Goal: Transaction & Acquisition: Purchase product/service

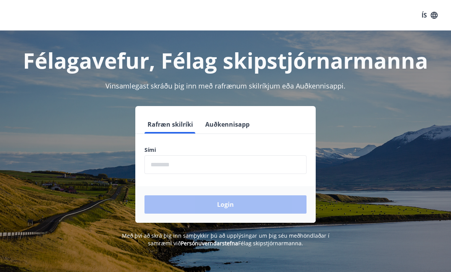
click at [185, 165] on input "phone" at bounding box center [225, 164] width 162 height 19
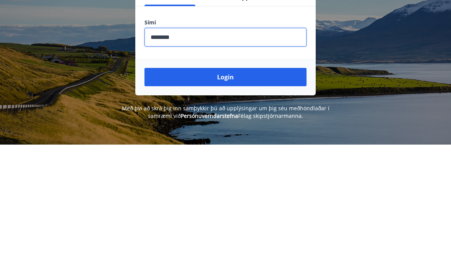
type input "********"
click at [241, 196] on button "Login" at bounding box center [225, 205] width 162 height 18
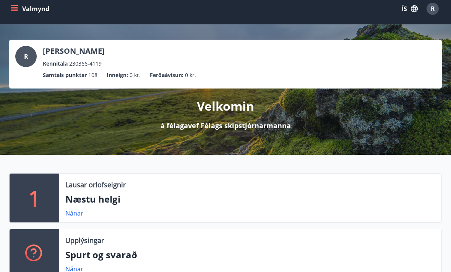
scroll to position [7, 0]
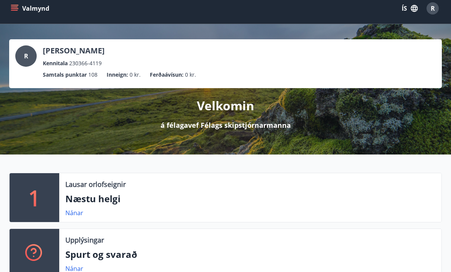
click at [19, 11] on button "Valmynd" at bounding box center [30, 9] width 43 height 14
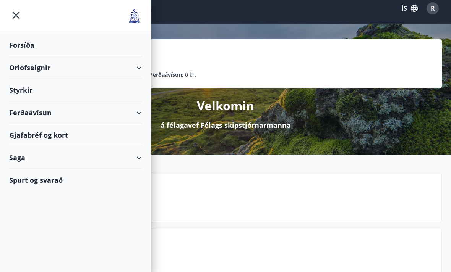
click at [141, 113] on div "Ferðaávísun" at bounding box center [75, 113] width 133 height 23
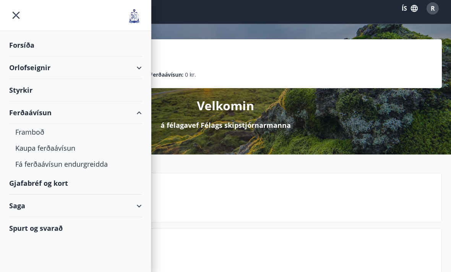
click at [65, 150] on div "Kaupa ferðaávísun" at bounding box center [75, 148] width 120 height 16
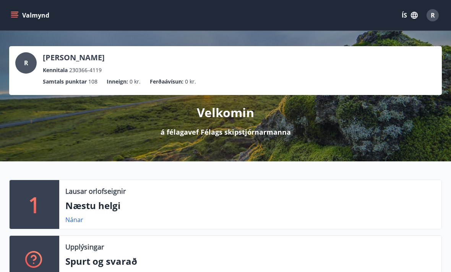
scroll to position [7, 0]
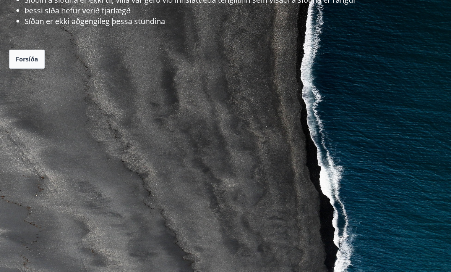
scroll to position [151, 0]
